Goal: Transaction & Acquisition: Purchase product/service

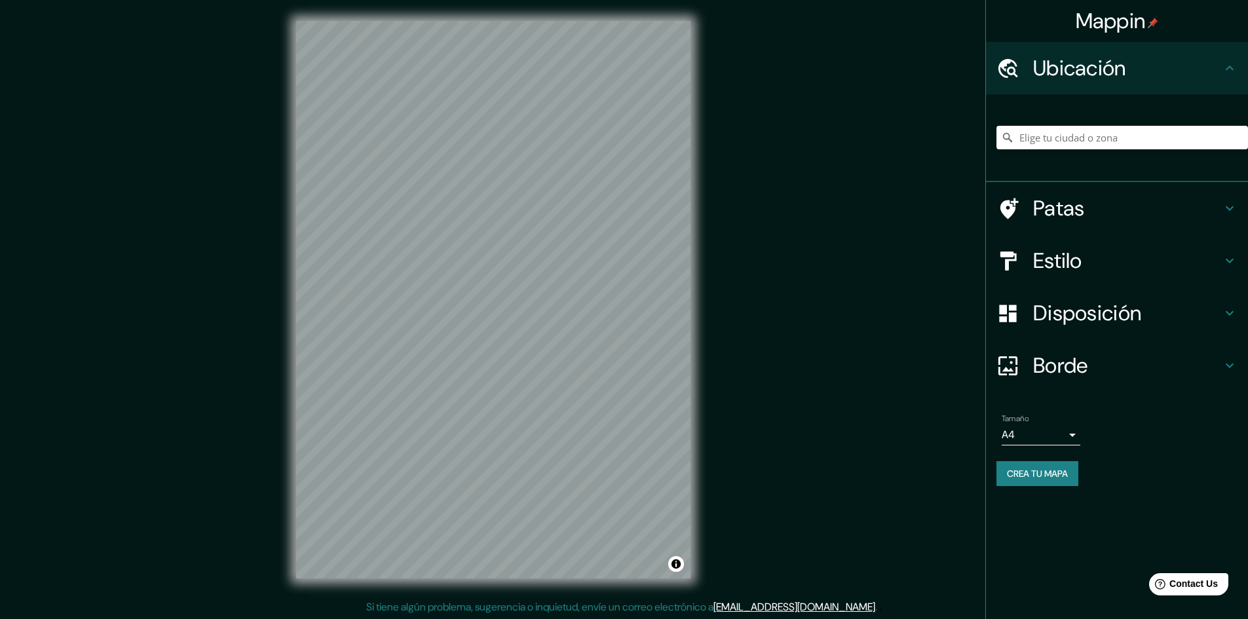
click at [1047, 137] on input "Elige tu ciudad o zona" at bounding box center [1121, 138] width 251 height 24
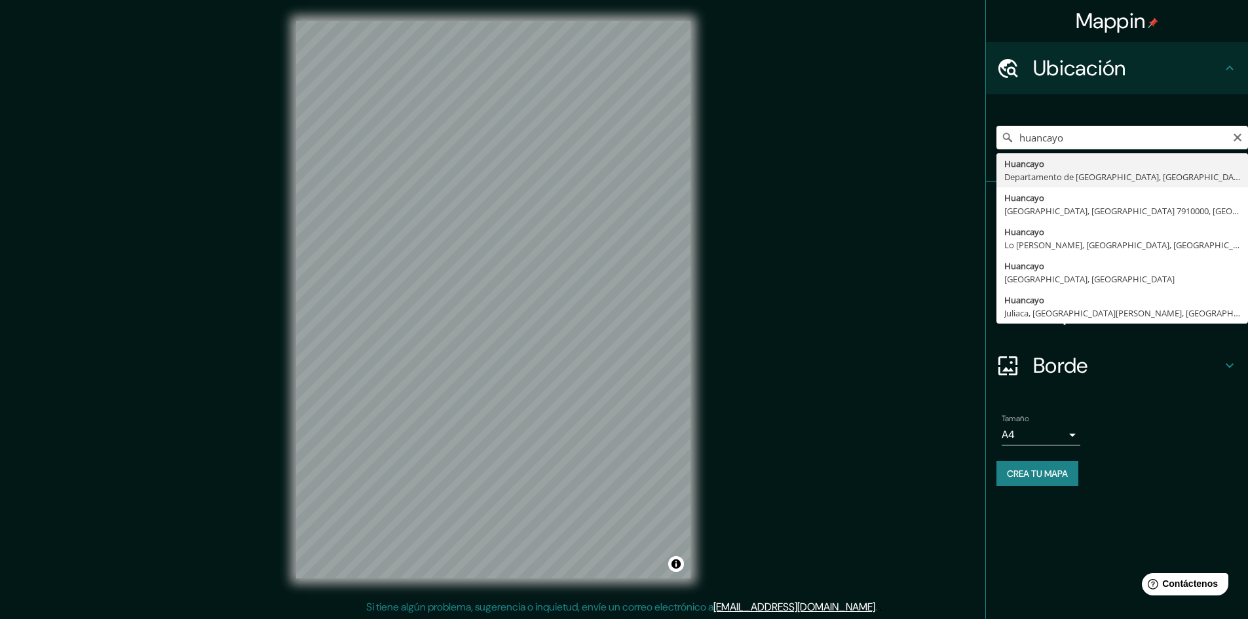
type input "Huancayo, [GEOGRAPHIC_DATA], [GEOGRAPHIC_DATA]"
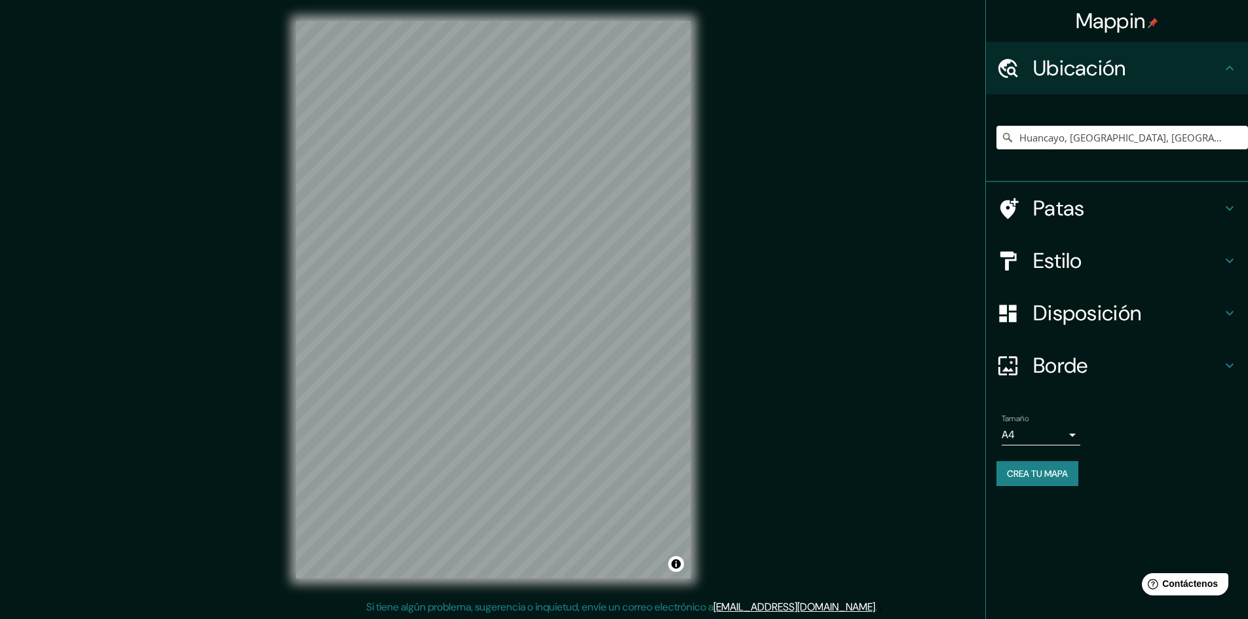
click at [1230, 212] on icon at bounding box center [1229, 208] width 16 height 16
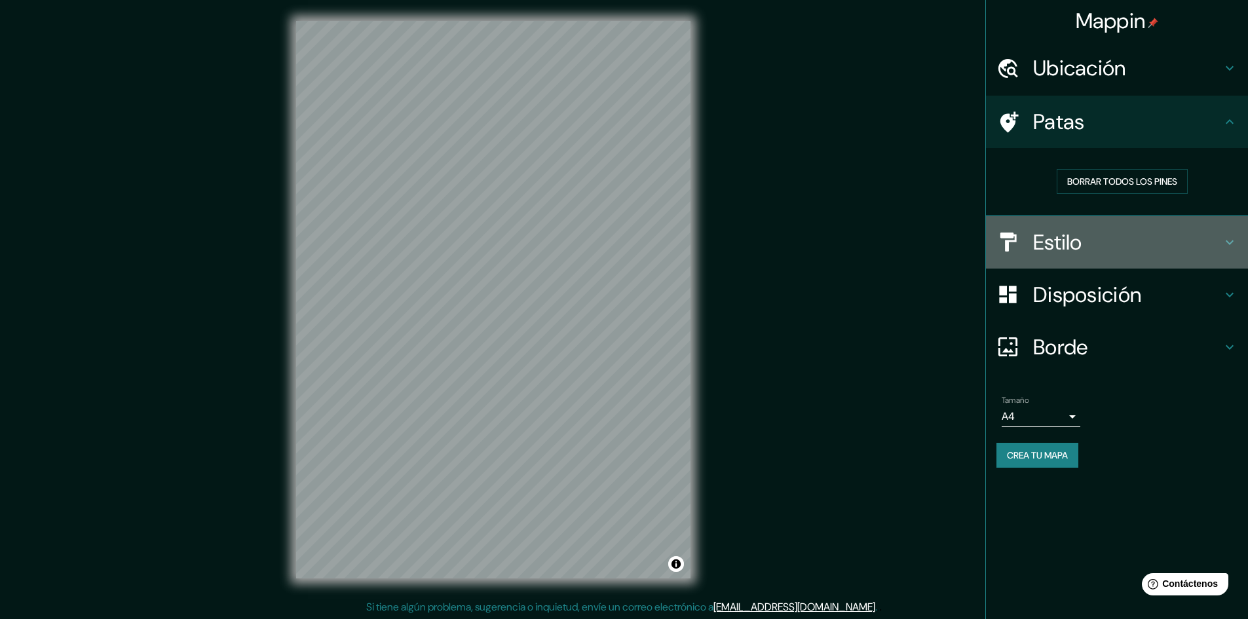
click at [1232, 226] on div "Estilo" at bounding box center [1117, 242] width 262 height 52
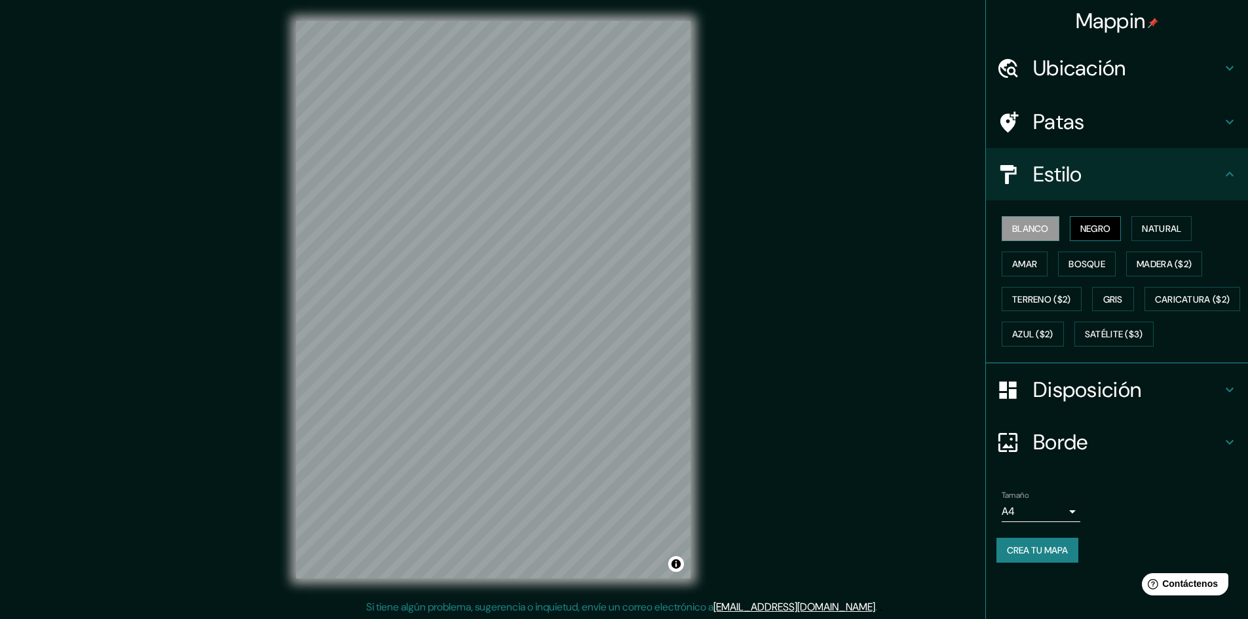
click at [1109, 224] on font "Negro" at bounding box center [1095, 229] width 31 height 12
click at [1174, 231] on font "Natural" at bounding box center [1160, 229] width 39 height 12
click at [1178, 263] on font "Madera ($2)" at bounding box center [1163, 264] width 55 height 12
click at [1073, 261] on font "Bosque" at bounding box center [1086, 264] width 37 height 12
click at [1030, 268] on font "Amar" at bounding box center [1024, 264] width 25 height 12
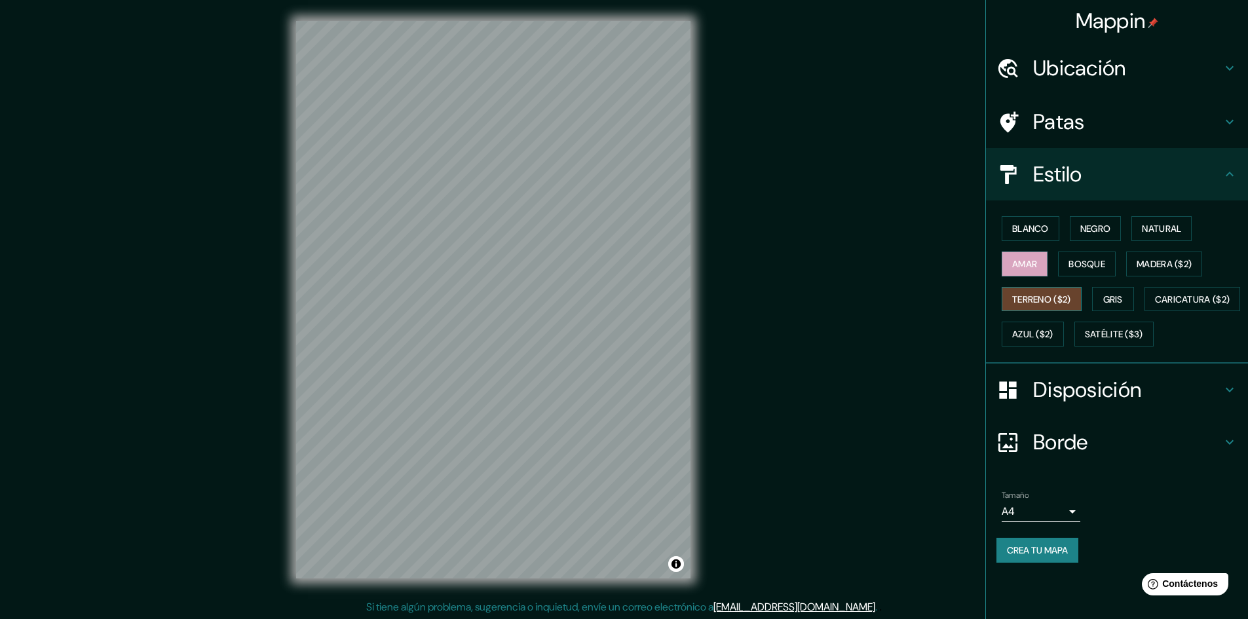
click at [1043, 301] on font "Terreno ($2)" at bounding box center [1041, 299] width 59 height 12
click at [1105, 297] on font "Gris" at bounding box center [1113, 299] width 20 height 12
click at [1053, 327] on font "Azul ($2)" at bounding box center [1032, 333] width 41 height 17
click at [1084, 342] on font "Satélite ($3)" at bounding box center [1113, 333] width 58 height 17
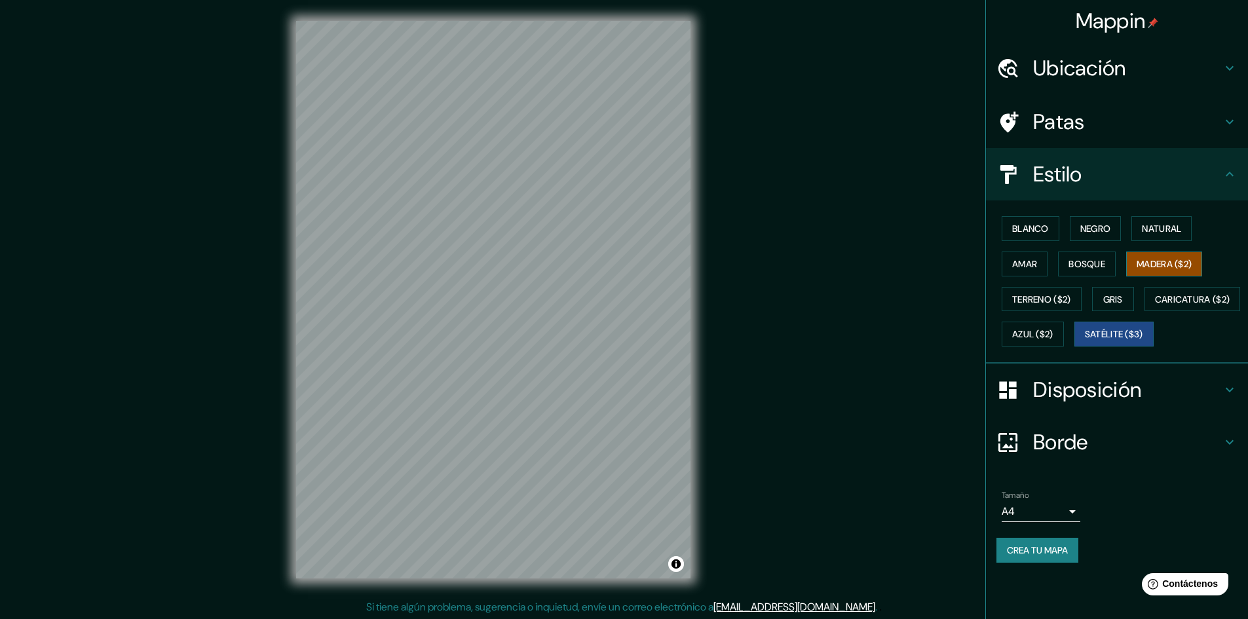
click at [1146, 262] on font "Madera ($2)" at bounding box center [1163, 264] width 55 height 12
click at [1081, 262] on font "Bosque" at bounding box center [1086, 264] width 37 height 12
click at [1106, 226] on font "Negro" at bounding box center [1095, 229] width 31 height 12
click at [1054, 229] on button "Blanco" at bounding box center [1030, 228] width 58 height 25
click at [1210, 403] on h4 "Disposición" at bounding box center [1127, 390] width 189 height 26
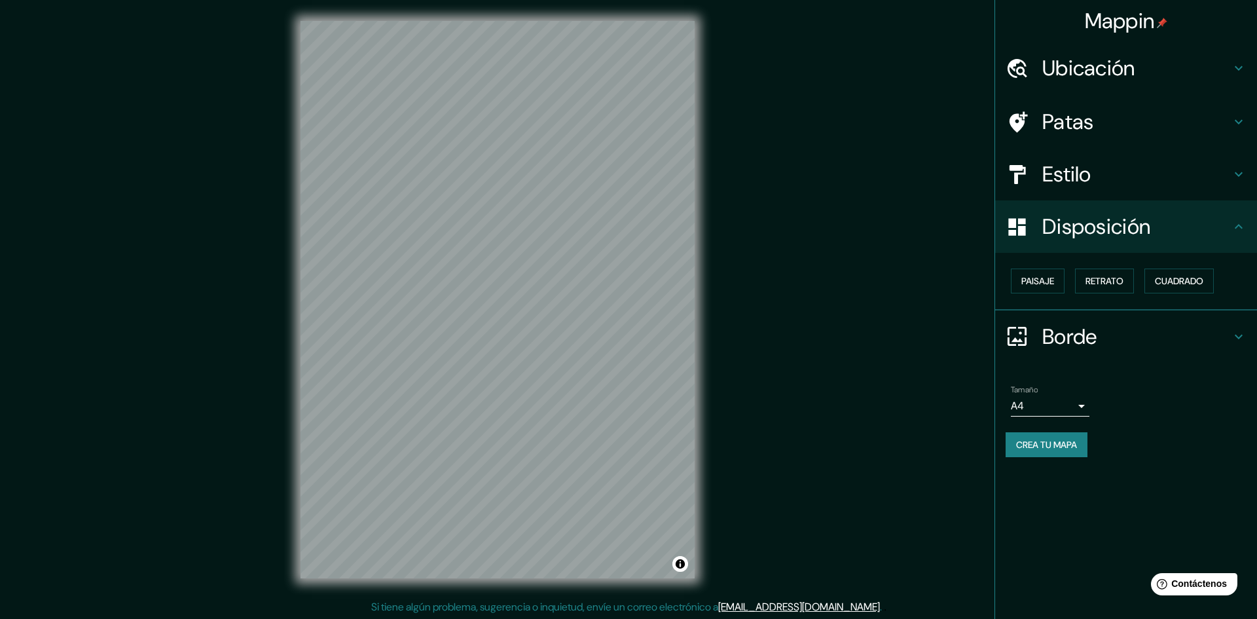
click at [1066, 407] on body "Mappin Ubicación Huancayo, Departamento de Junín, Perú Patas Estilo Disposición…" at bounding box center [628, 309] width 1257 height 619
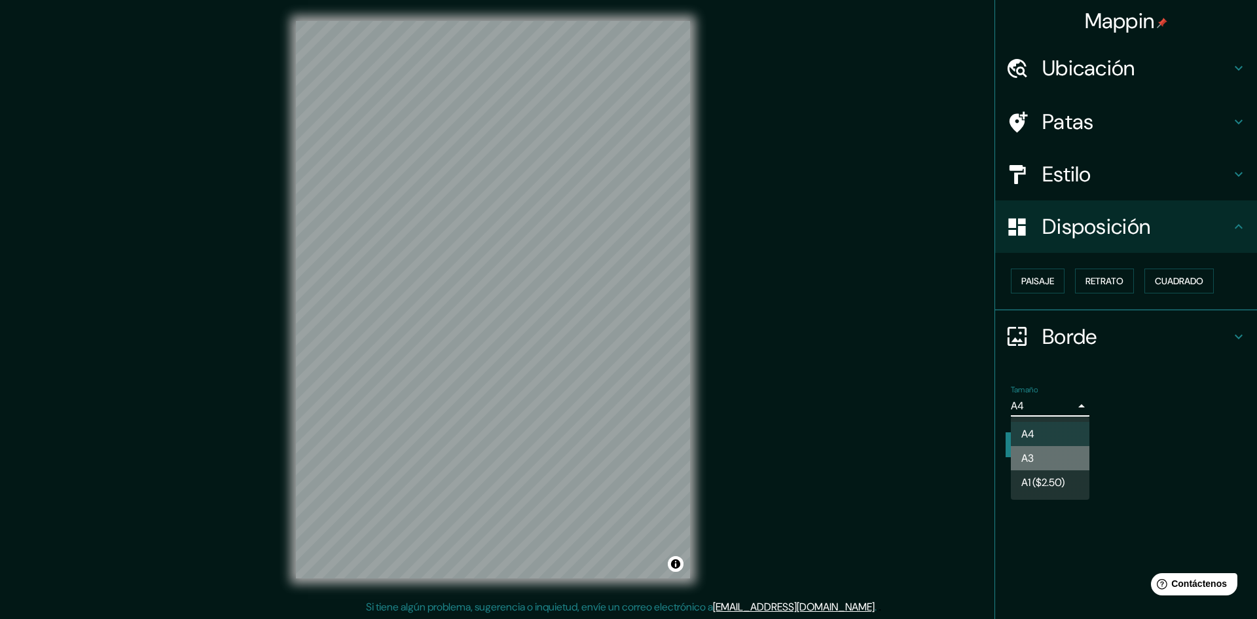
click at [1064, 456] on li "A3" at bounding box center [1050, 458] width 79 height 24
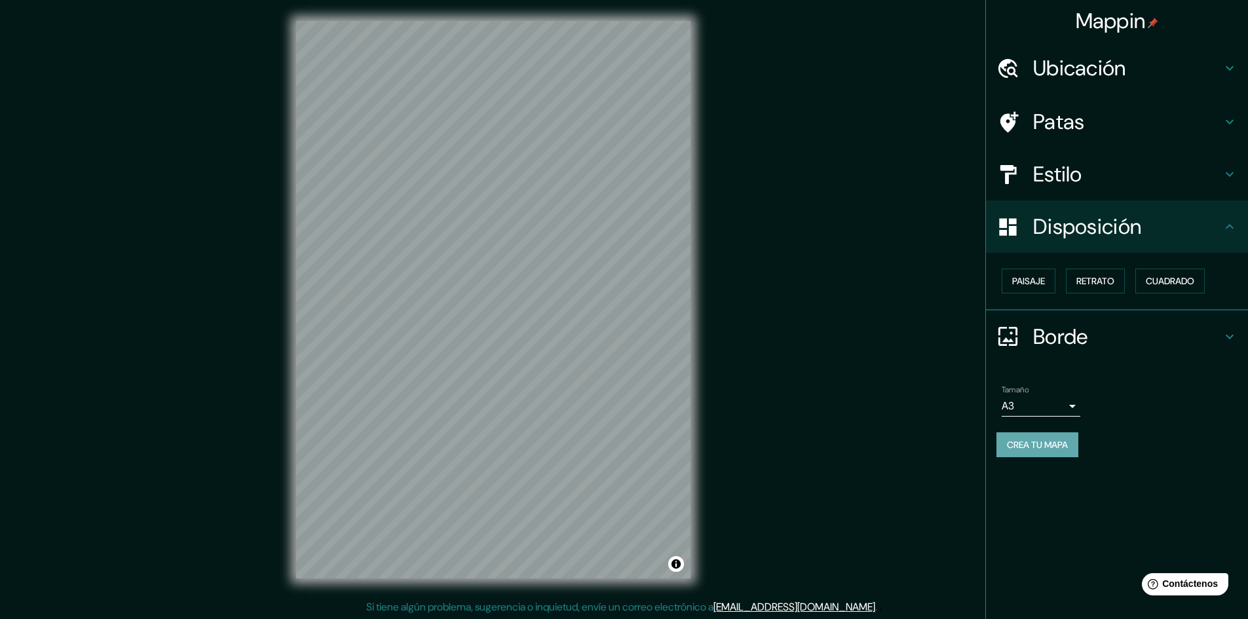
click at [1050, 445] on font "Crea tu mapa" at bounding box center [1037, 445] width 61 height 12
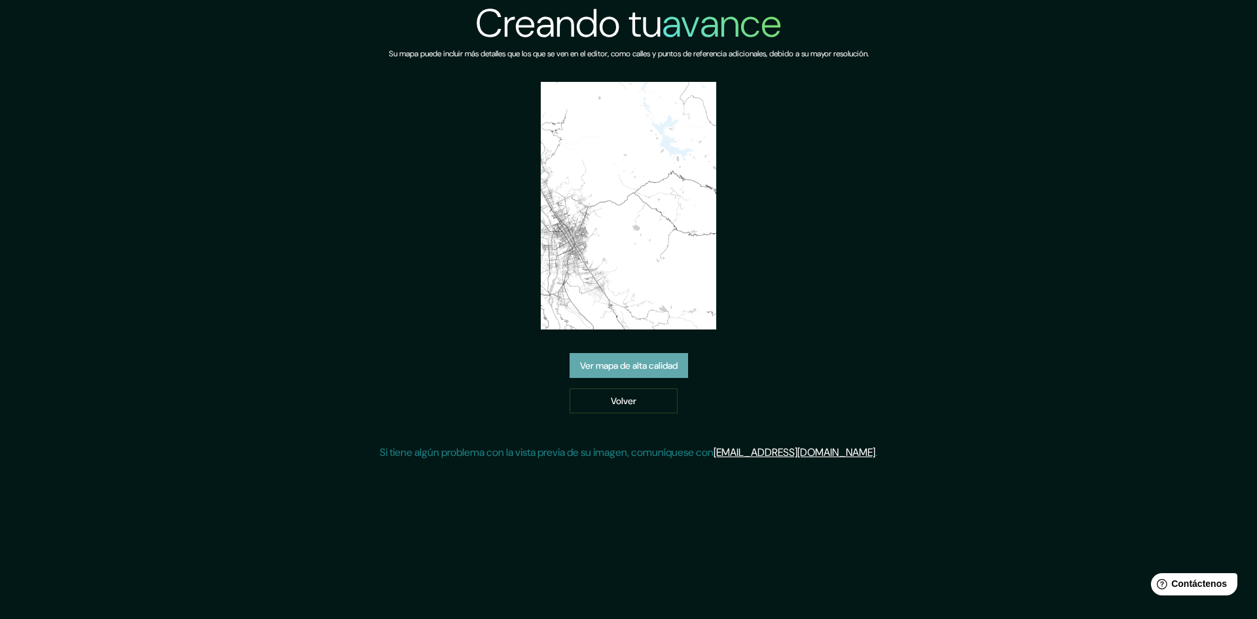
click at [659, 367] on font "Ver mapa de alta calidad" at bounding box center [629, 366] width 98 height 12
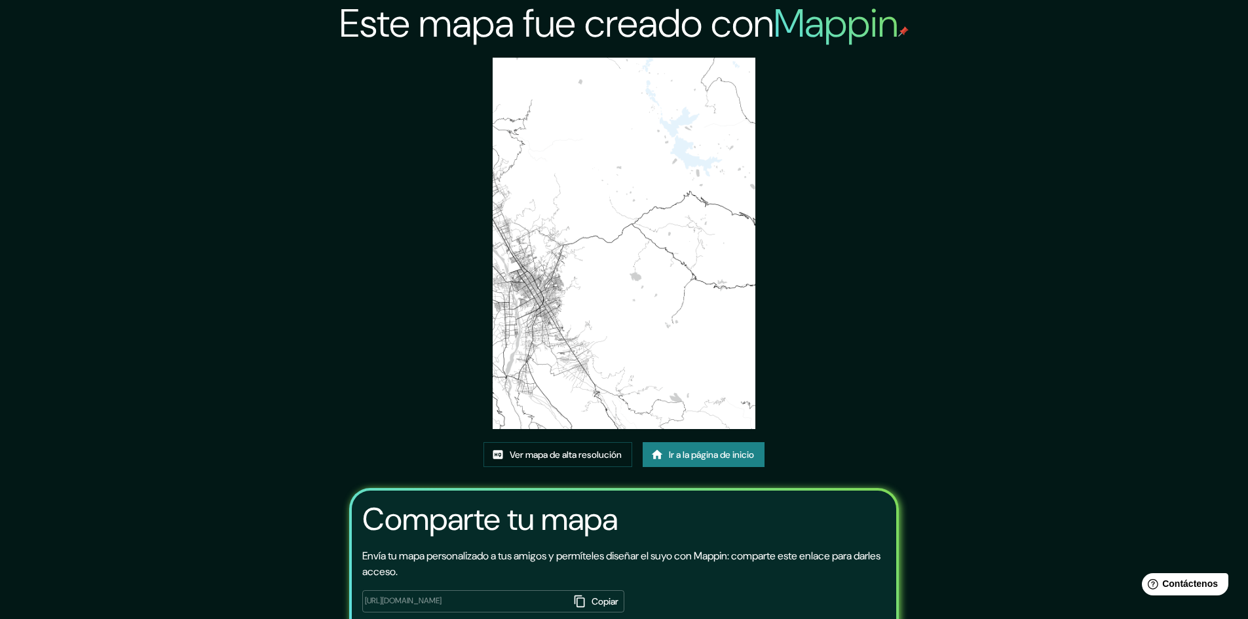
drag, startPoint x: 641, startPoint y: 260, endPoint x: 439, endPoint y: 322, distance: 211.5
click at [439, 322] on div "Este mapa fue creado con Mappin Ver mapa de alta resolución Ir a la página de i…" at bounding box center [624, 350] width 582 height 701
click at [575, 458] on font "Ver mapa de alta resolución" at bounding box center [565, 455] width 112 height 12
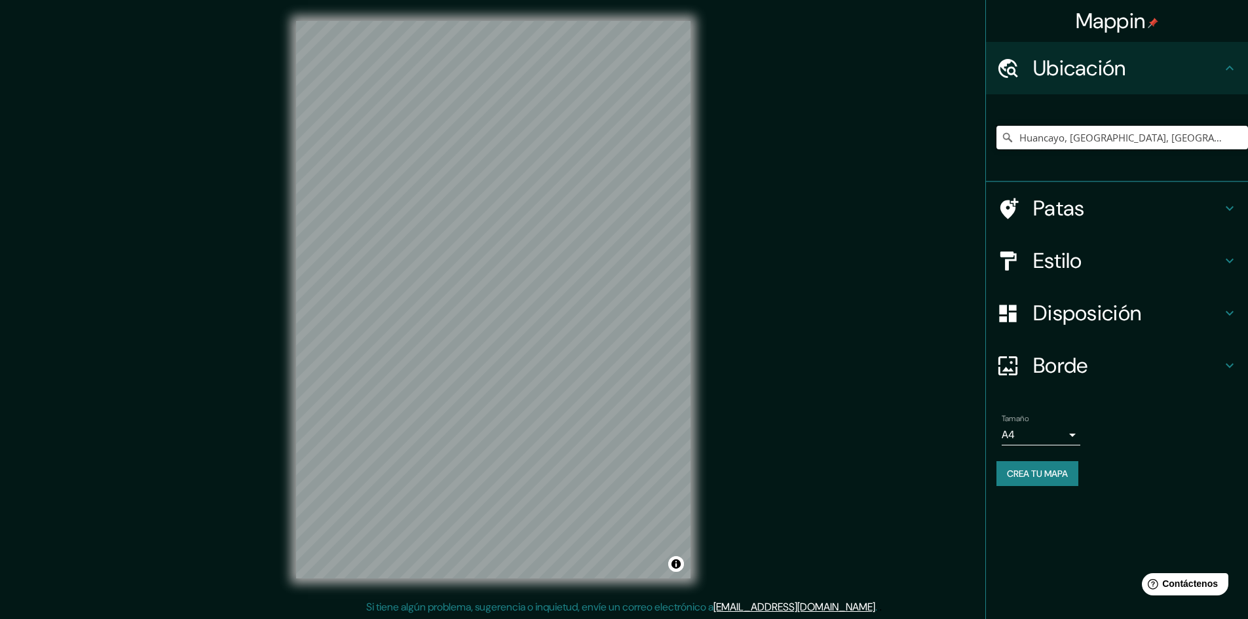
click at [1230, 140] on input "Huancayo, [GEOGRAPHIC_DATA], [GEOGRAPHIC_DATA]" at bounding box center [1121, 138] width 251 height 24
click at [1008, 133] on icon at bounding box center [1007, 137] width 13 height 13
click at [1005, 136] on icon at bounding box center [1007, 137] width 13 height 13
click at [1238, 147] on input "Huancayo, [GEOGRAPHIC_DATA], [GEOGRAPHIC_DATA]" at bounding box center [1121, 138] width 251 height 24
click at [1072, 430] on body "Mappin Ubicación Huancayo, [GEOGRAPHIC_DATA], [GEOGRAPHIC_DATA] Patas Estilo Di…" at bounding box center [624, 309] width 1248 height 619
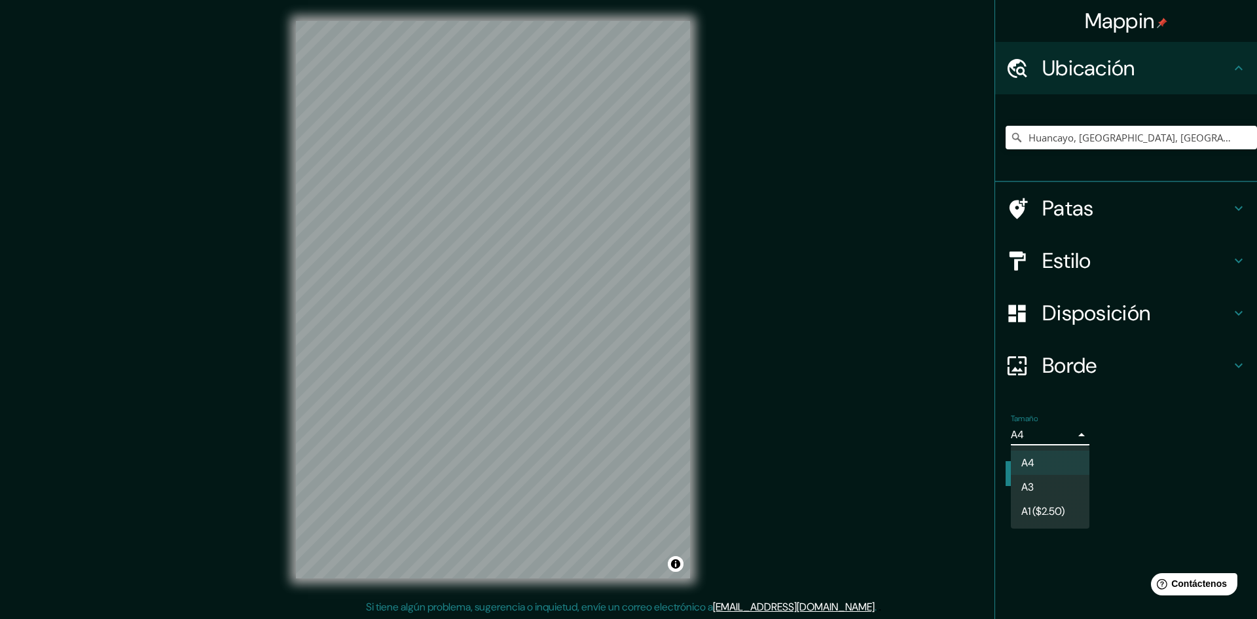
click at [1081, 430] on div at bounding box center [628, 309] width 1257 height 619
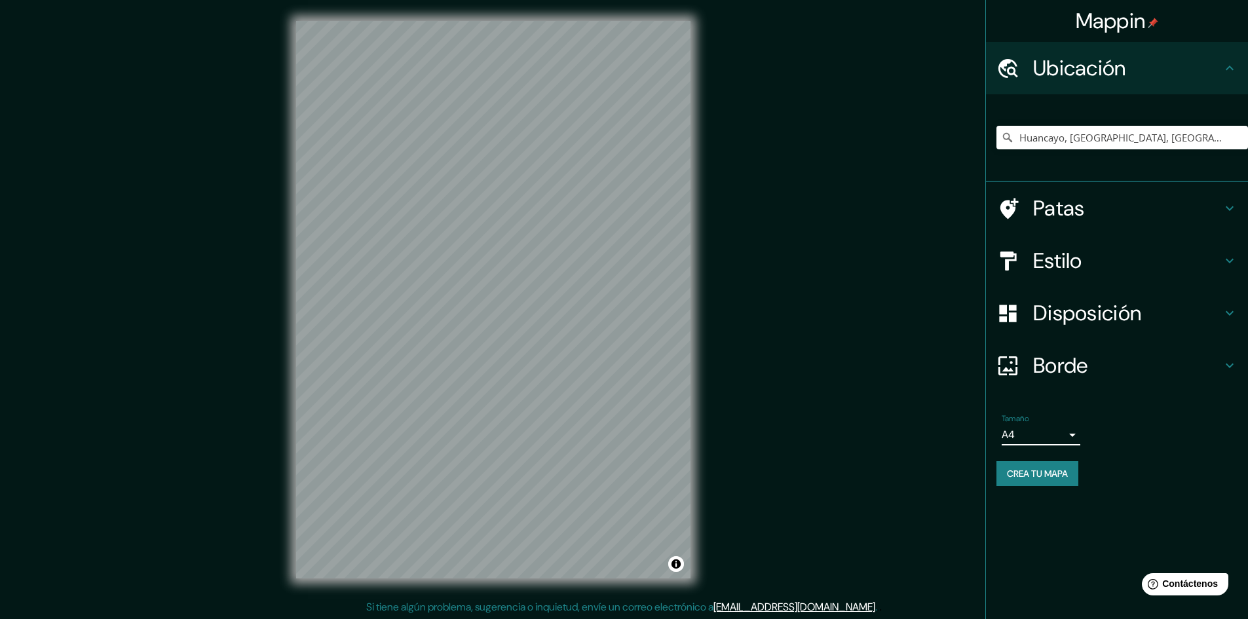
click at [1227, 368] on icon at bounding box center [1229, 366] width 16 height 16
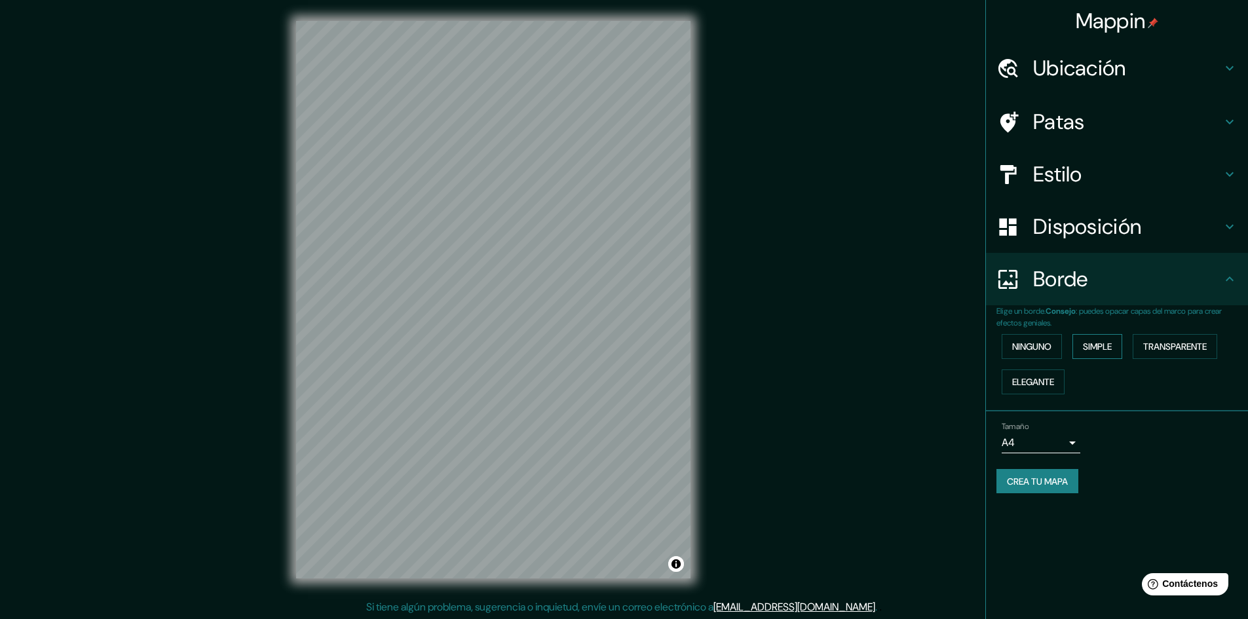
click at [1086, 348] on font "Simple" at bounding box center [1096, 347] width 29 height 12
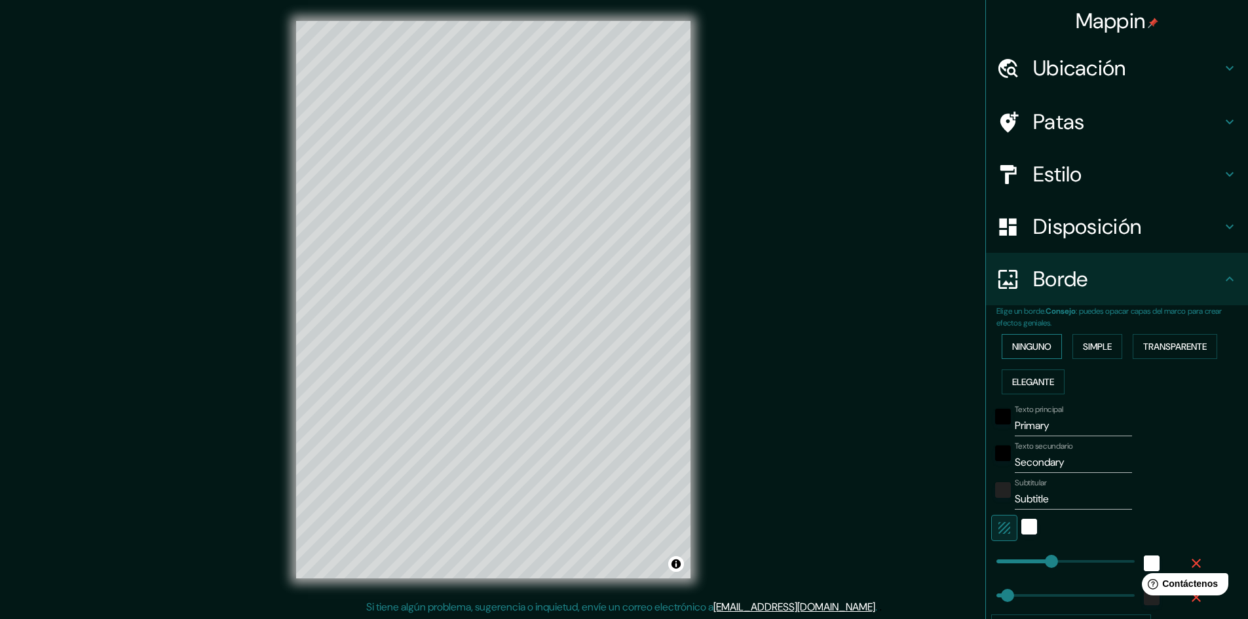
click at [1022, 348] on font "Ninguno" at bounding box center [1031, 347] width 39 height 12
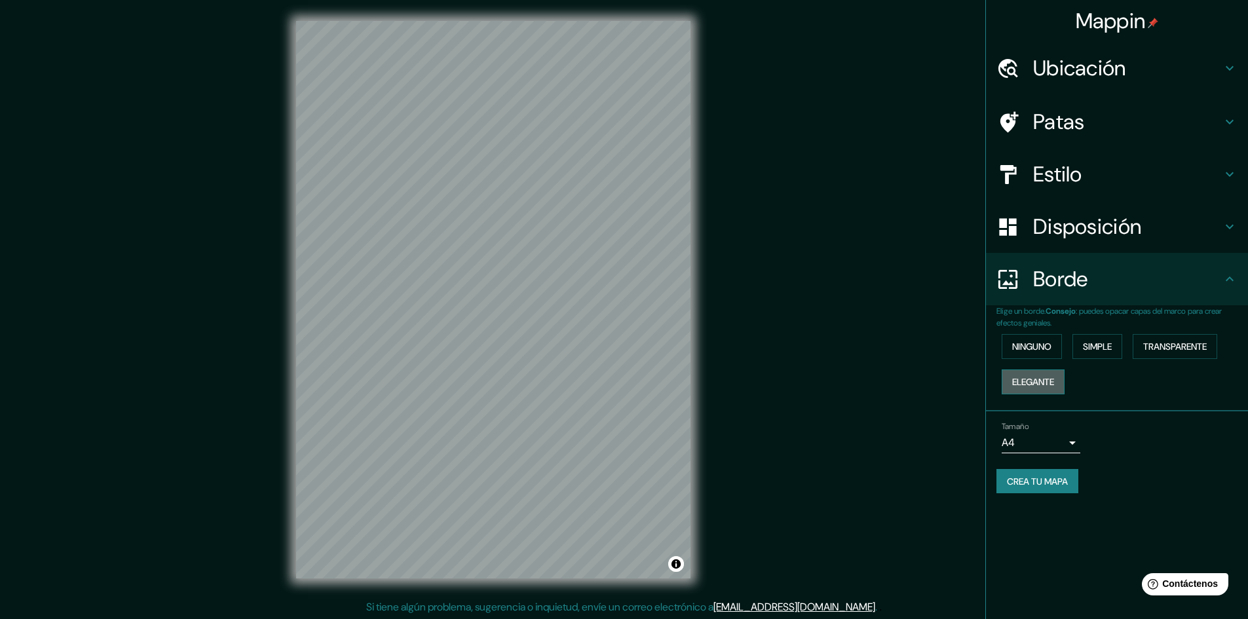
click at [1054, 380] on font "Elegante" at bounding box center [1033, 382] width 42 height 12
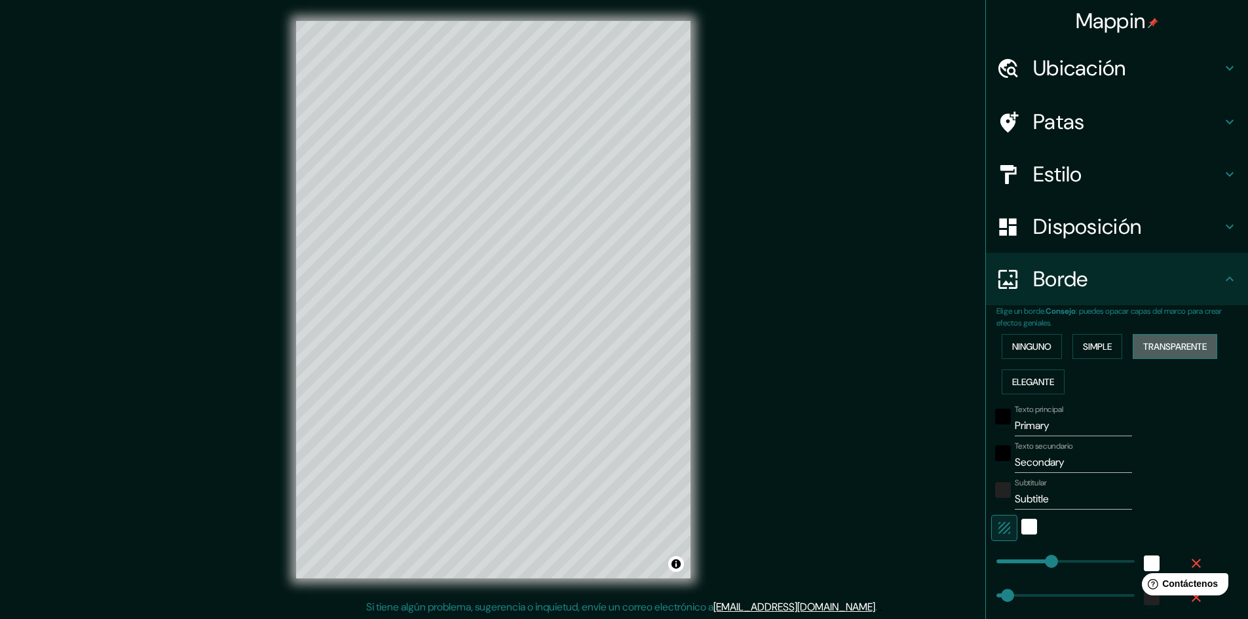
click at [1183, 346] on font "Transparente" at bounding box center [1175, 347] width 64 height 12
click at [1037, 344] on font "Ninguno" at bounding box center [1031, 347] width 39 height 12
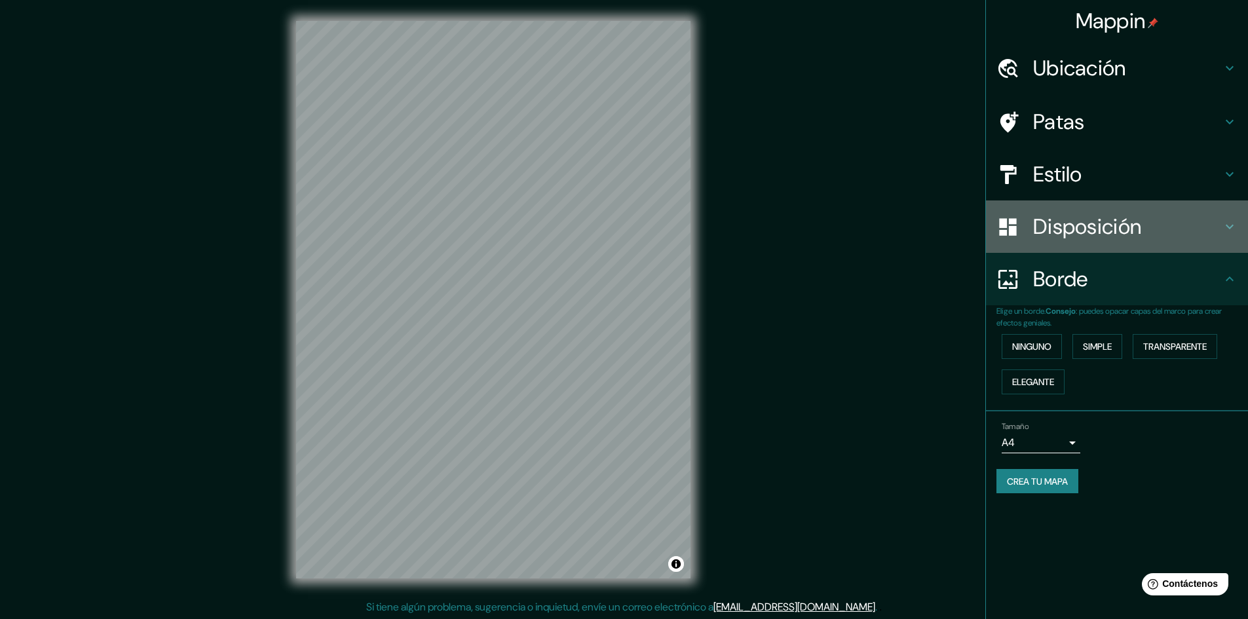
click at [1173, 237] on h4 "Disposición" at bounding box center [1127, 226] width 189 height 26
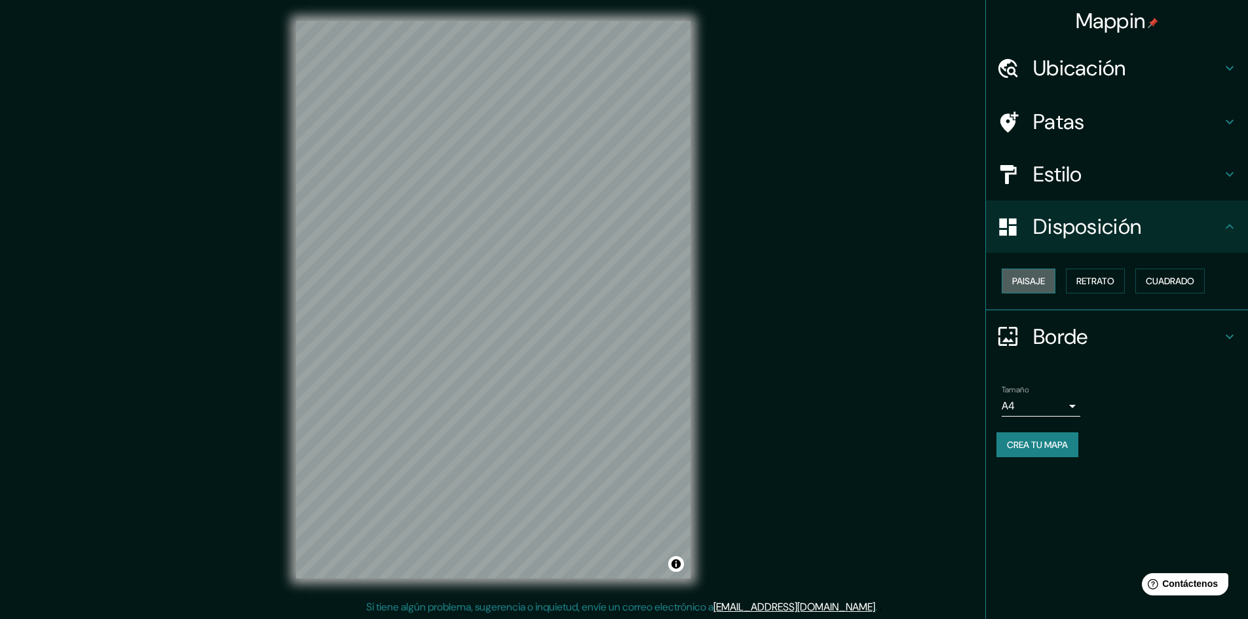
click at [1046, 279] on button "Paisaje" at bounding box center [1028, 280] width 54 height 25
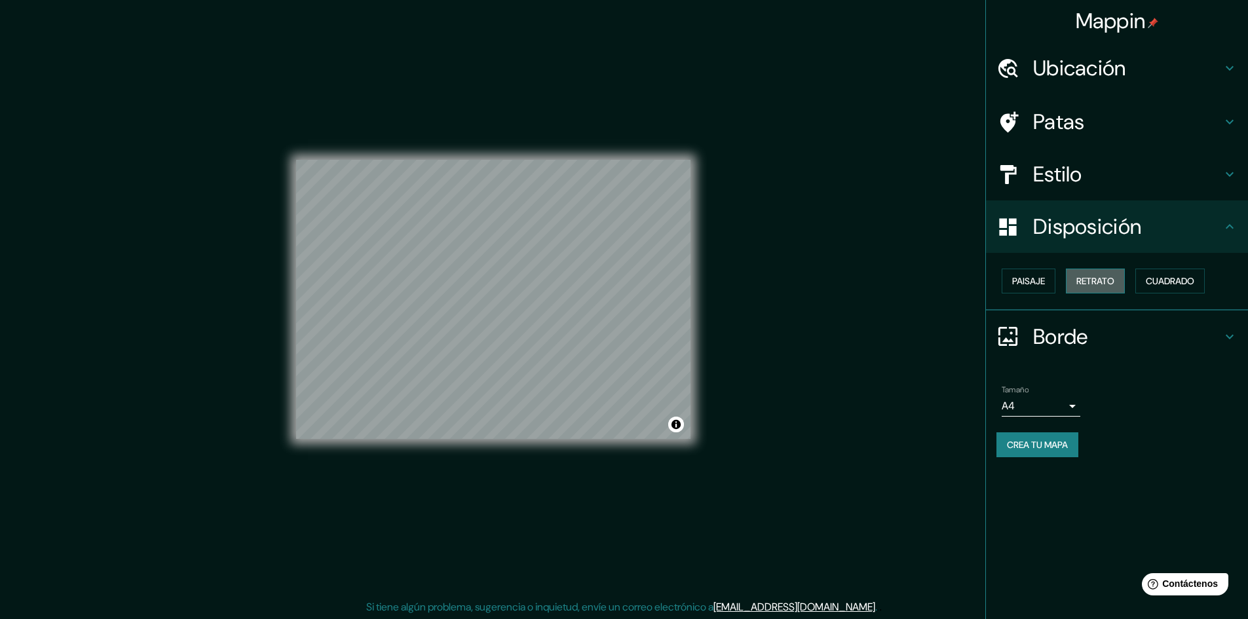
click at [1104, 286] on font "Retrato" at bounding box center [1095, 281] width 38 height 12
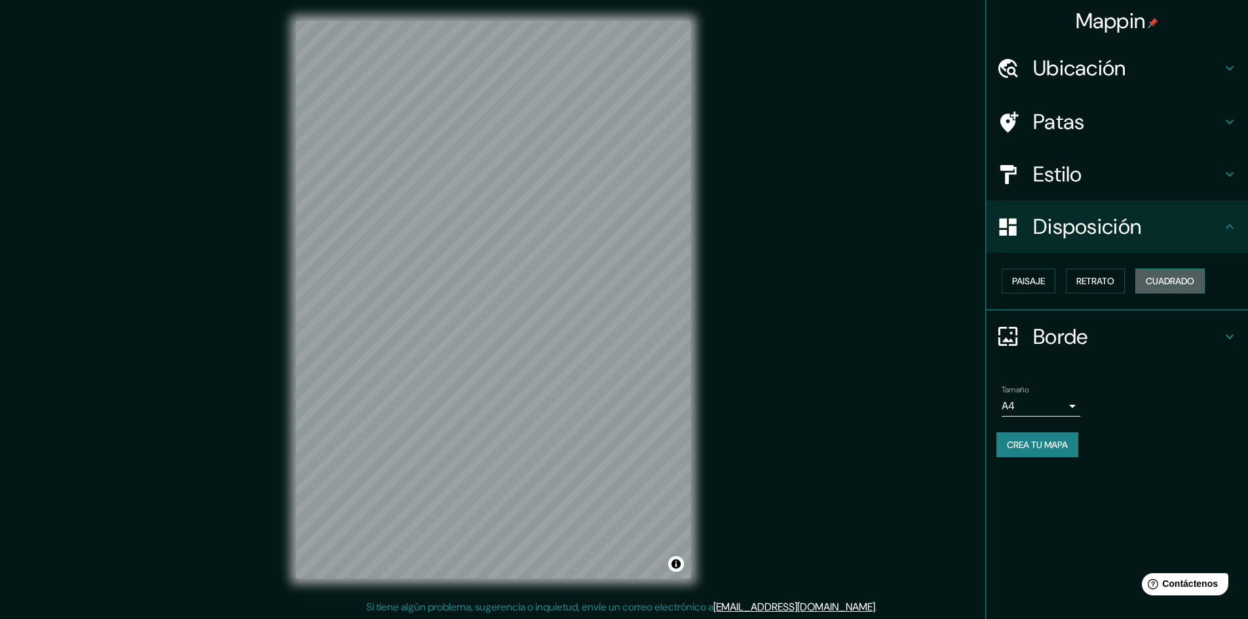
click at [1164, 284] on font "Cuadrado" at bounding box center [1169, 281] width 48 height 12
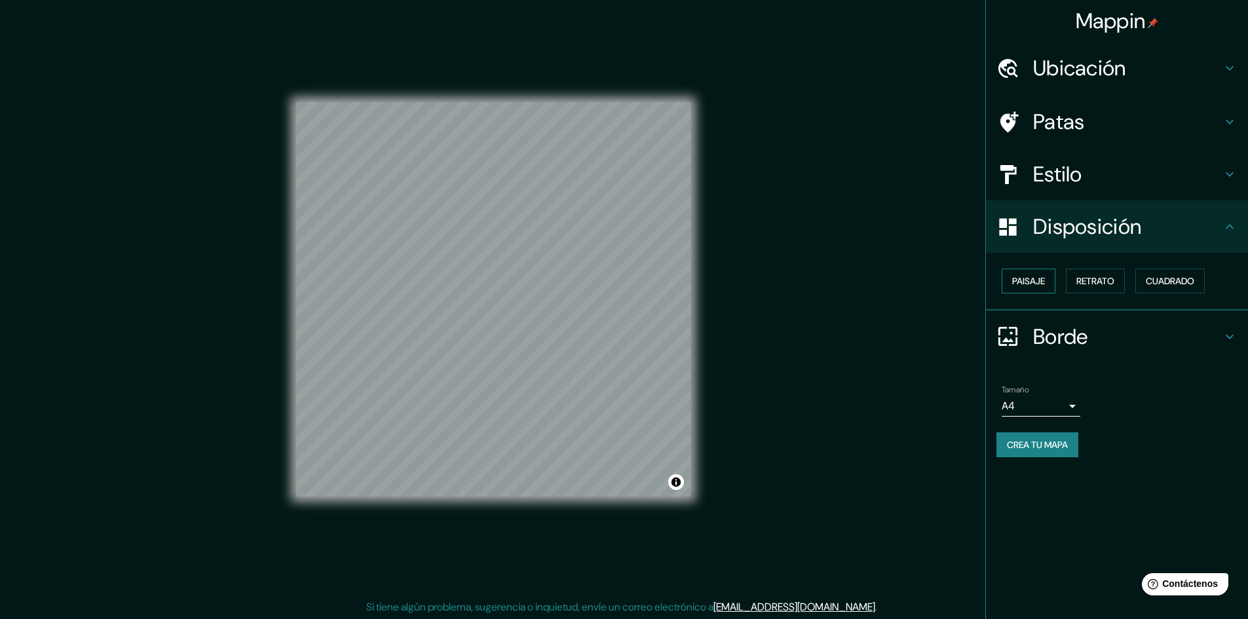
click at [1038, 281] on font "Paisaje" at bounding box center [1028, 281] width 33 height 12
